Goal: Information Seeking & Learning: Check status

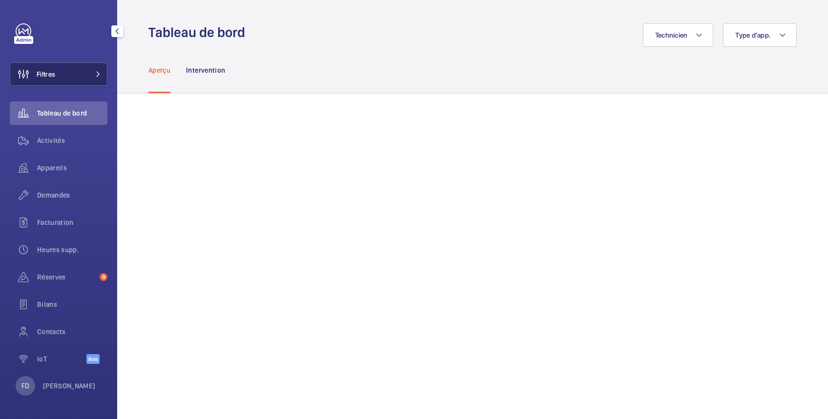
click at [62, 74] on button "Filtres" at bounding box center [59, 73] width 98 height 23
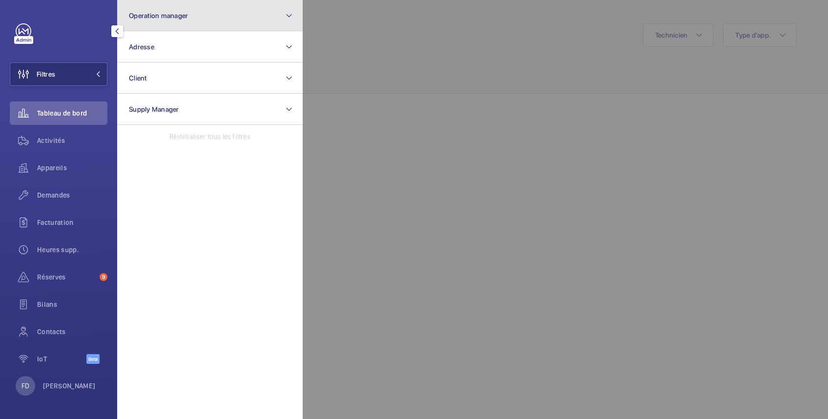
click at [163, 15] on span "Operation manager" at bounding box center [158, 16] width 59 height 8
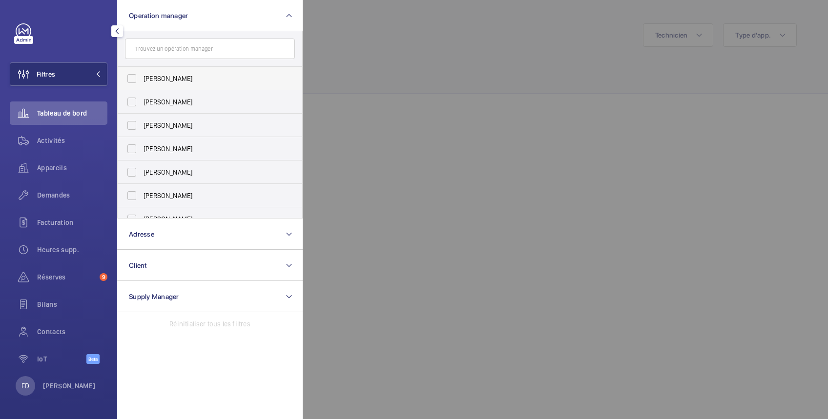
click at [163, 80] on span "[PERSON_NAME]" at bounding box center [210, 79] width 134 height 10
click at [142, 80] on input "[PERSON_NAME]" at bounding box center [132, 79] width 20 height 20
checkbox input "true"
click at [466, 39] on div at bounding box center [717, 209] width 828 height 419
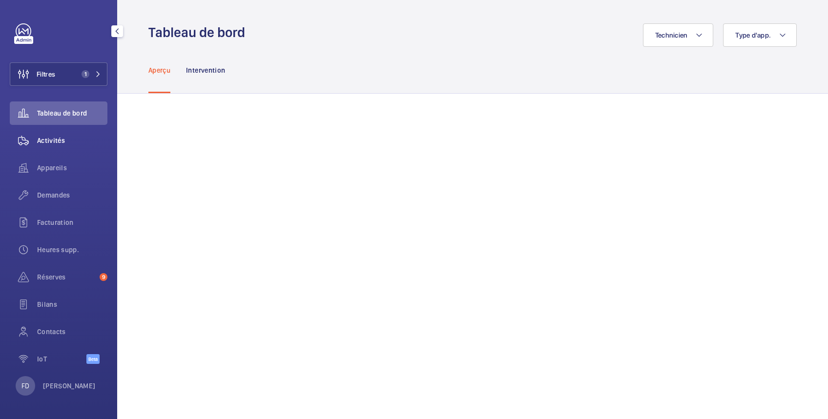
click at [57, 141] on span "Activités" at bounding box center [72, 141] width 70 height 10
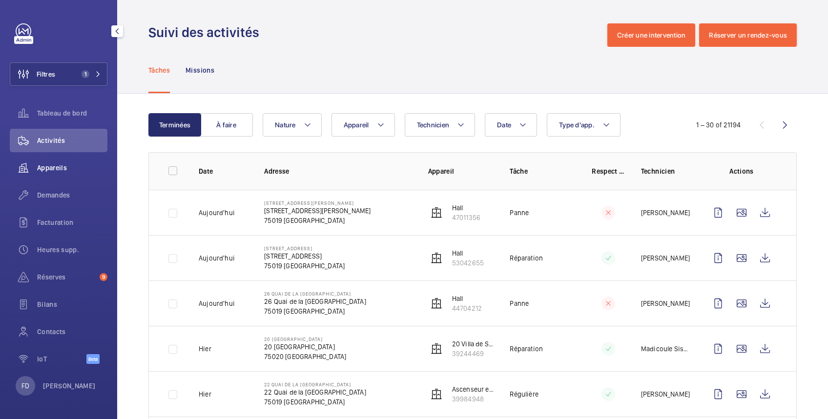
click at [58, 164] on span "Appareils" at bounding box center [72, 168] width 70 height 10
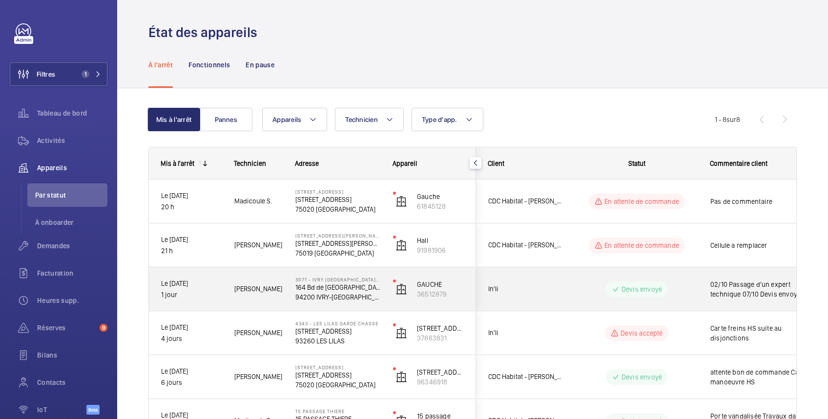
scroll to position [168, 0]
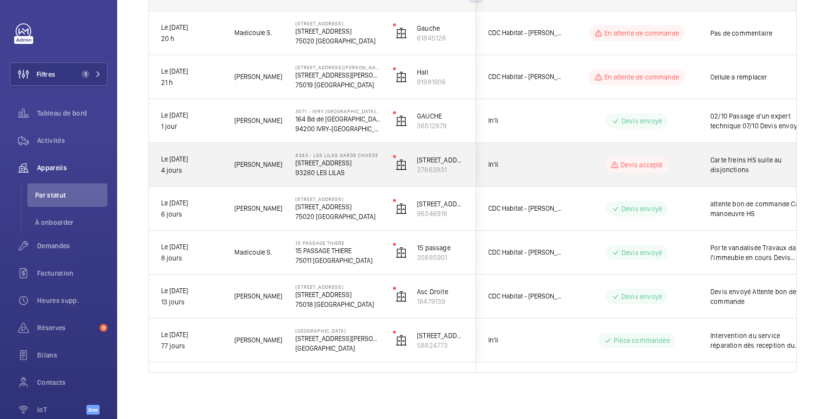
click at [728, 150] on div "Carte freins HS suite au disjonctions" at bounding box center [754, 165] width 113 height 42
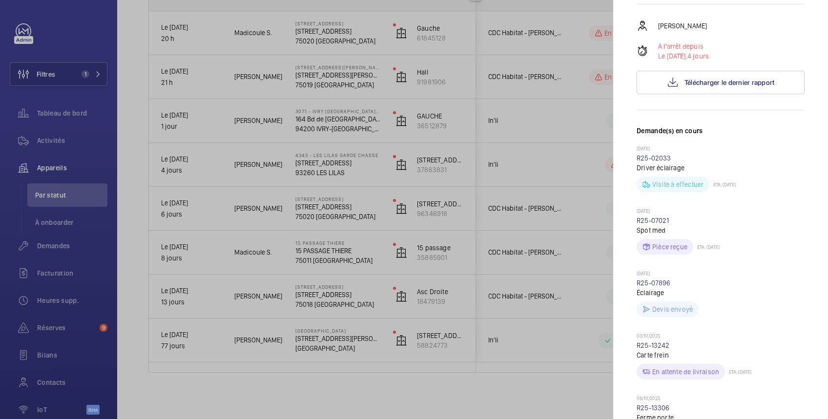
scroll to position [347, 0]
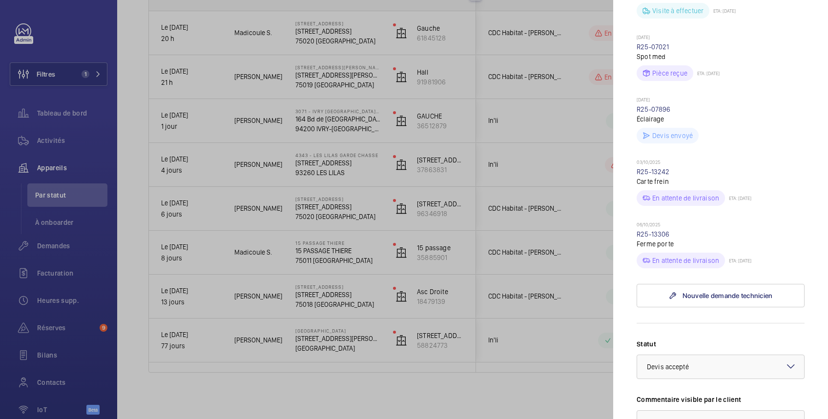
click at [554, 155] on div at bounding box center [414, 209] width 828 height 419
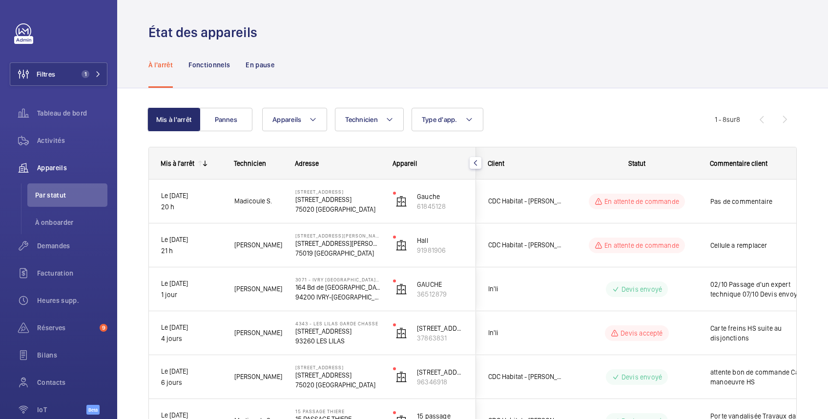
scroll to position [168, 0]
